Goal: Task Accomplishment & Management: Use online tool/utility

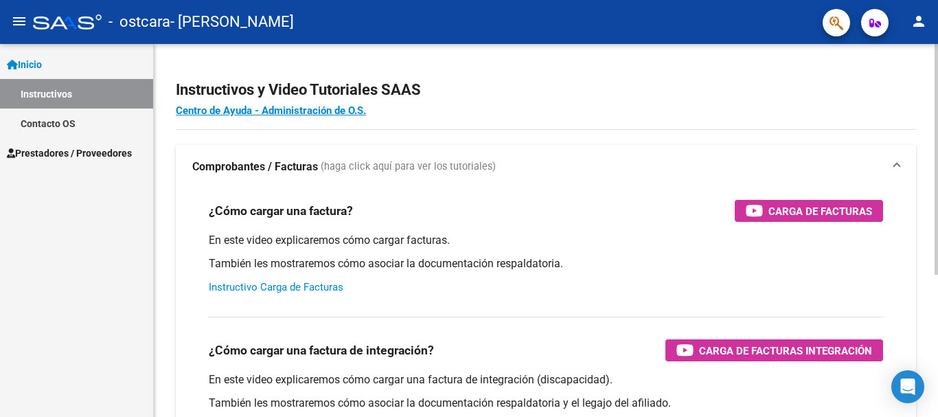
click at [255, 288] on link "Instructivo Carga de Facturas" at bounding box center [276, 287] width 135 height 12
click at [56, 150] on span "Prestadores / Proveedores" at bounding box center [69, 153] width 125 height 15
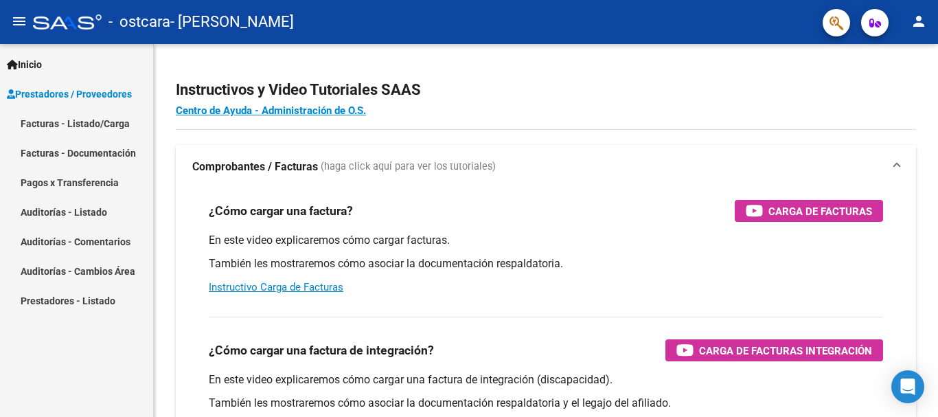
click at [90, 130] on link "Facturas - Listado/Carga" at bounding box center [76, 124] width 153 height 30
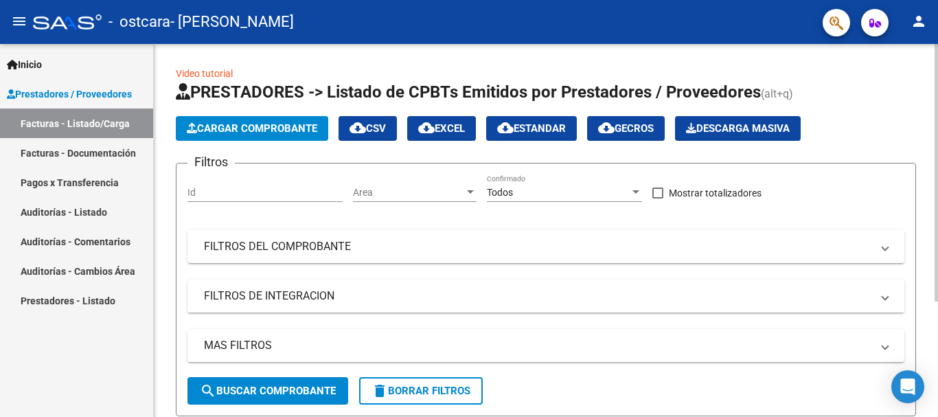
click at [253, 185] on div "Id" at bounding box center [264, 187] width 155 height 27
click at [666, 190] on label "Mostrar totalizadores" at bounding box center [706, 193] width 109 height 16
click at [658, 198] on input "Mostrar totalizadores" at bounding box center [657, 198] width 1 height 1
click at [666, 190] on label "Mostrar totalizadores" at bounding box center [706, 193] width 109 height 16
click at [658, 198] on input "Mostrar totalizadores" at bounding box center [657, 198] width 1 height 1
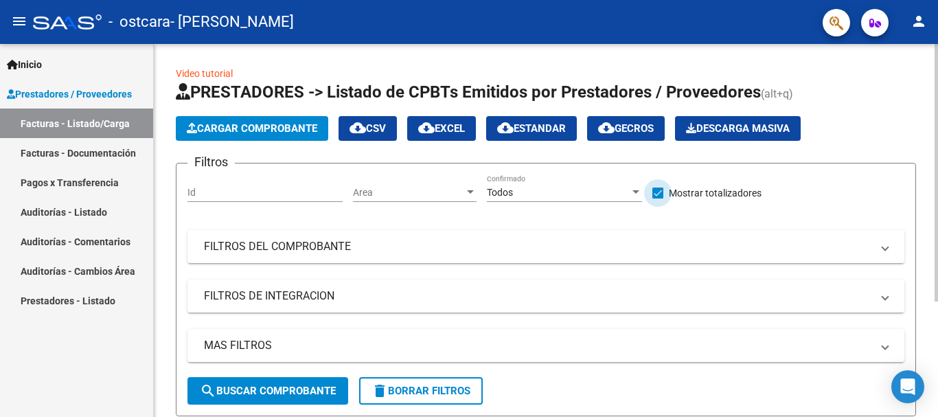
checkbox input "true"
click at [348, 244] on mat-panel-title "FILTROS DEL COMPROBANTE" at bounding box center [538, 246] width 668 height 15
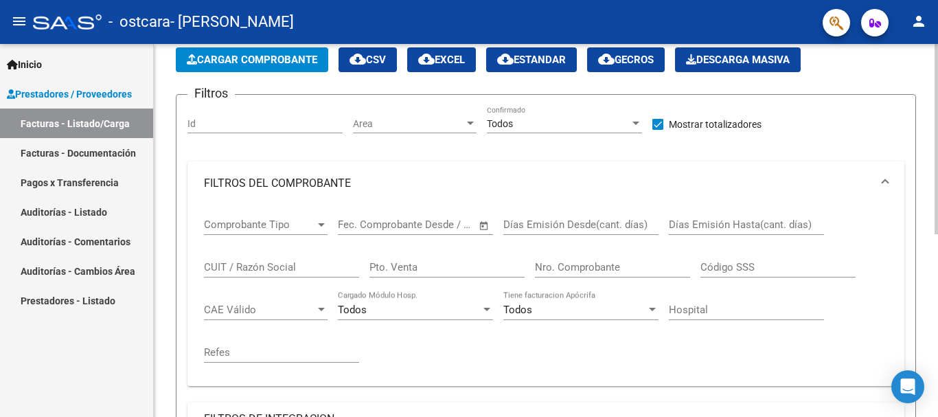
scroll to position [206, 0]
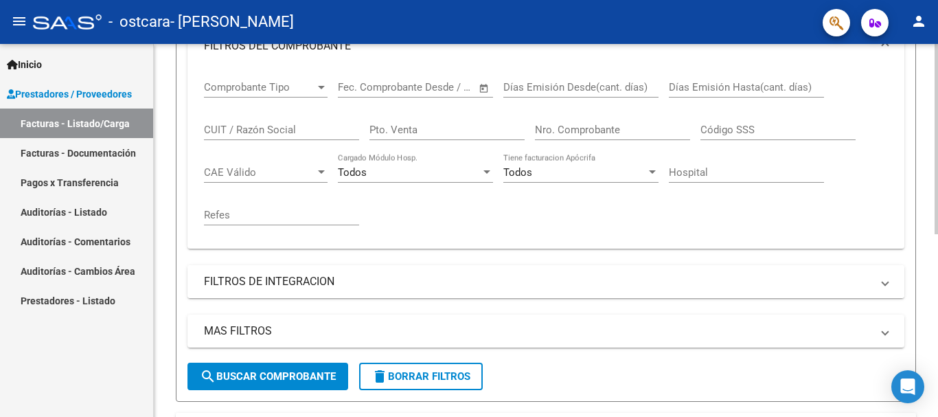
click at [307, 286] on mat-panel-title "FILTROS DE INTEGRACION" at bounding box center [538, 281] width 668 height 15
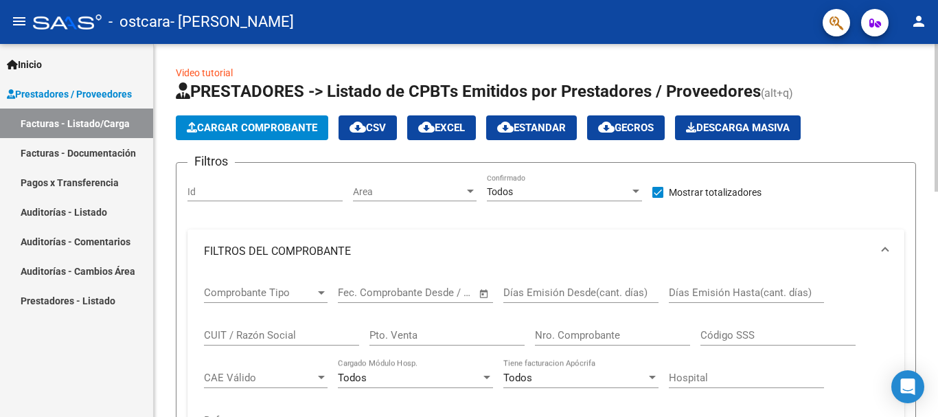
scroll to position [0, 0]
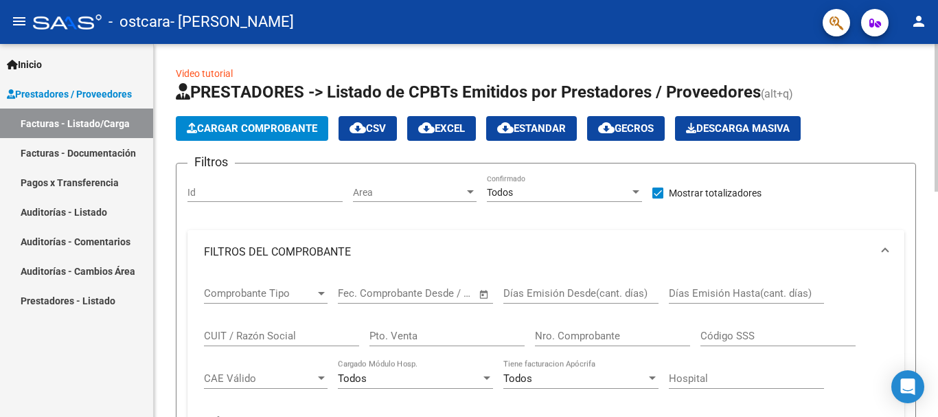
click at [307, 249] on mat-panel-title "FILTROS DEL COMPROBANTE" at bounding box center [538, 251] width 668 height 15
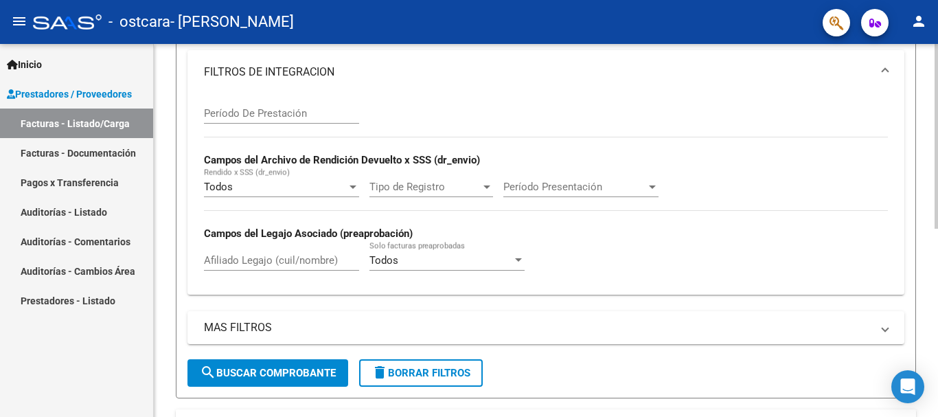
scroll to position [275, 0]
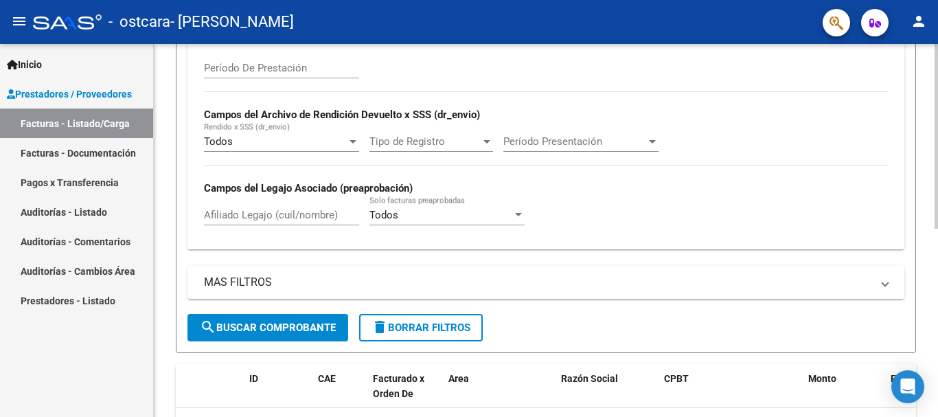
click at [271, 283] on mat-panel-title "MAS FILTROS" at bounding box center [538, 282] width 668 height 15
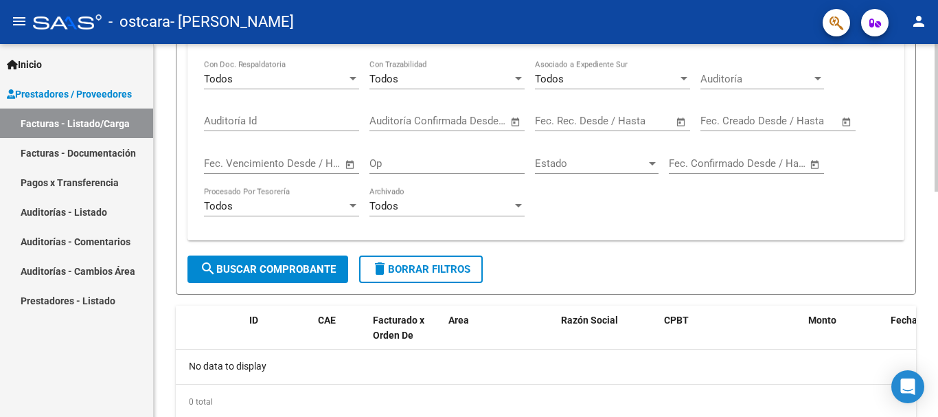
scroll to position [571, 0]
